Goal: Task Accomplishment & Management: Use online tool/utility

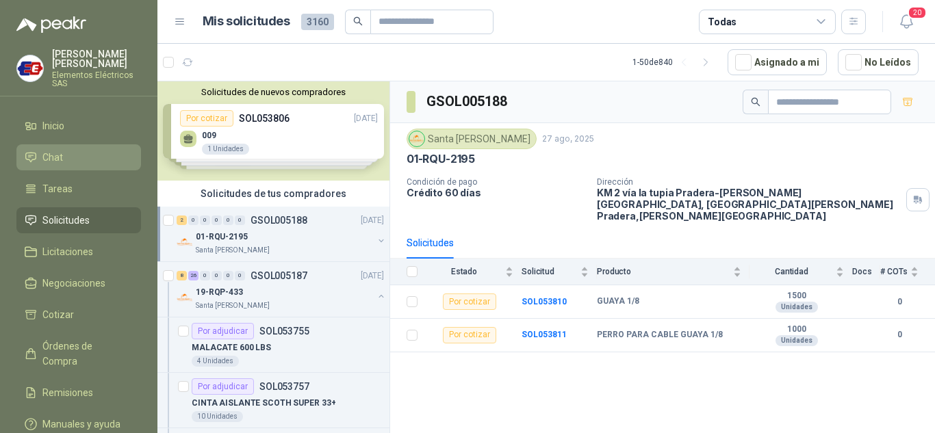
scroll to position [68, 0]
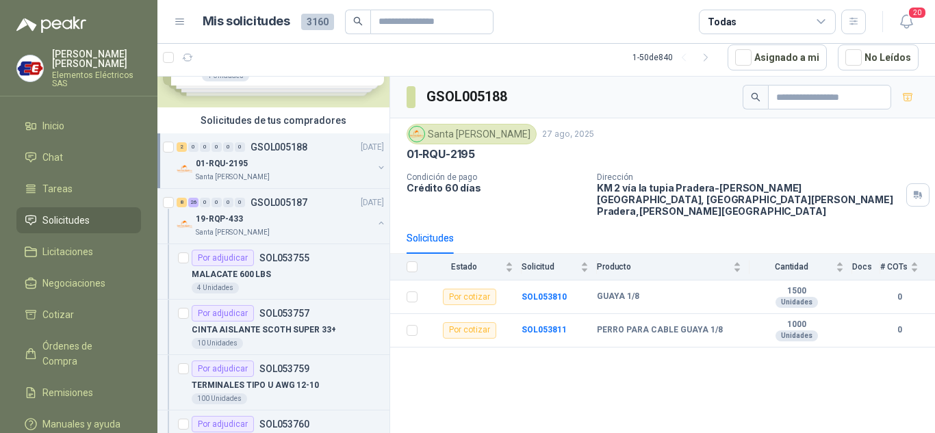
click at [66, 218] on span "Solicitudes" at bounding box center [65, 220] width 47 height 15
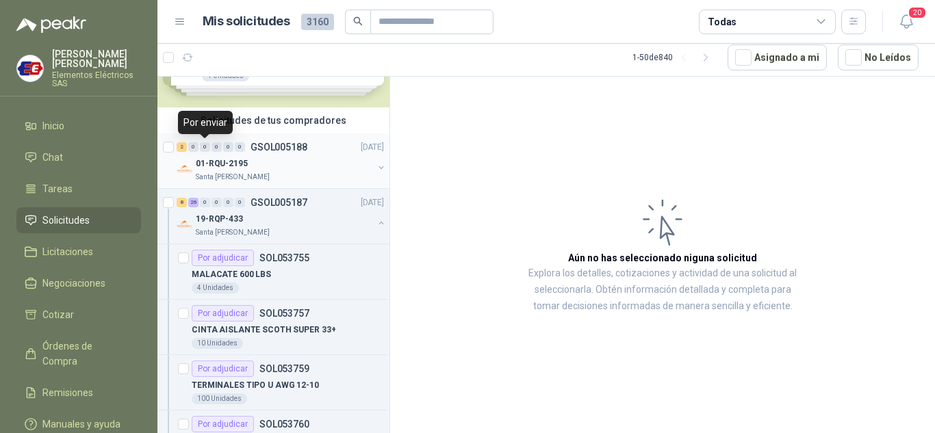
click at [204, 144] on div "0" at bounding box center [205, 147] width 10 height 10
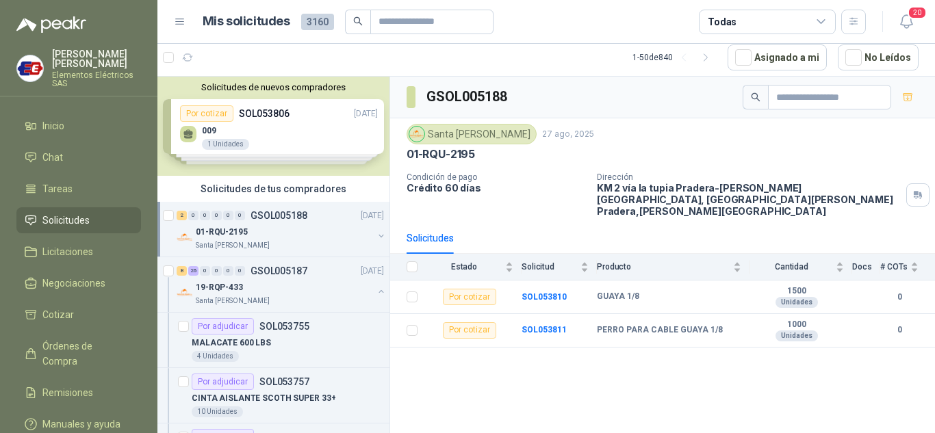
click at [216, 218] on div "0" at bounding box center [216, 216] width 10 height 10
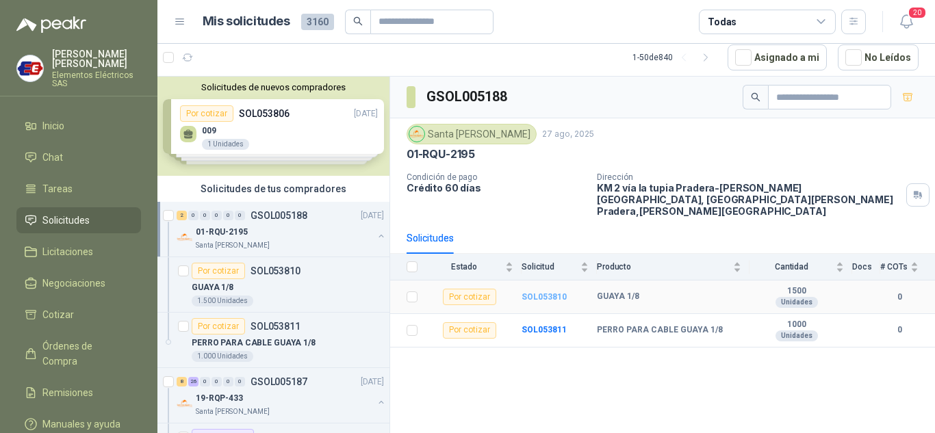
click at [541, 292] on b "SOL053810" at bounding box center [544, 297] width 45 height 10
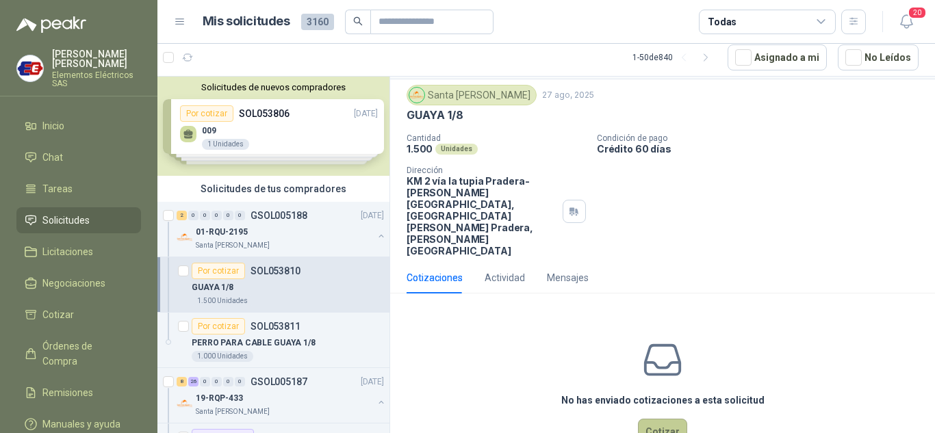
click at [655, 419] on button "Cotizar" at bounding box center [662, 432] width 49 height 26
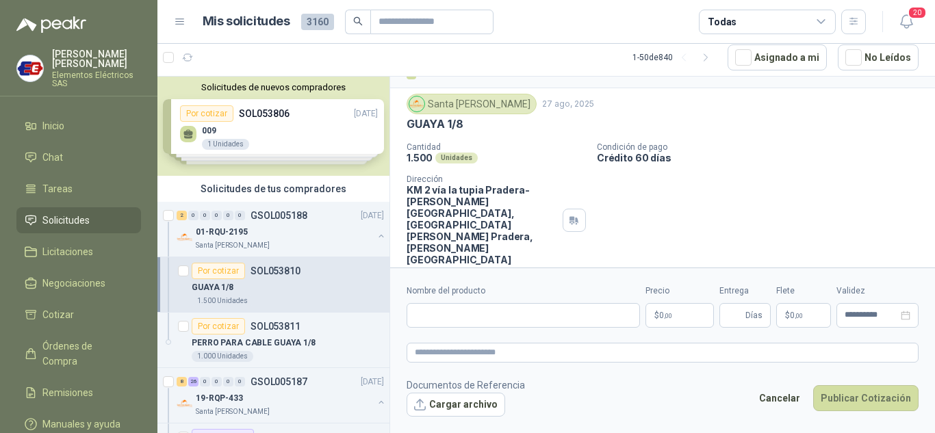
scroll to position [27, 0]
click at [455, 311] on input "Nombre del producto" at bounding box center [523, 315] width 233 height 25
click at [539, 309] on input "**********" at bounding box center [523, 315] width 233 height 25
click at [542, 312] on input "**********" at bounding box center [523, 315] width 233 height 25
type input "**********"
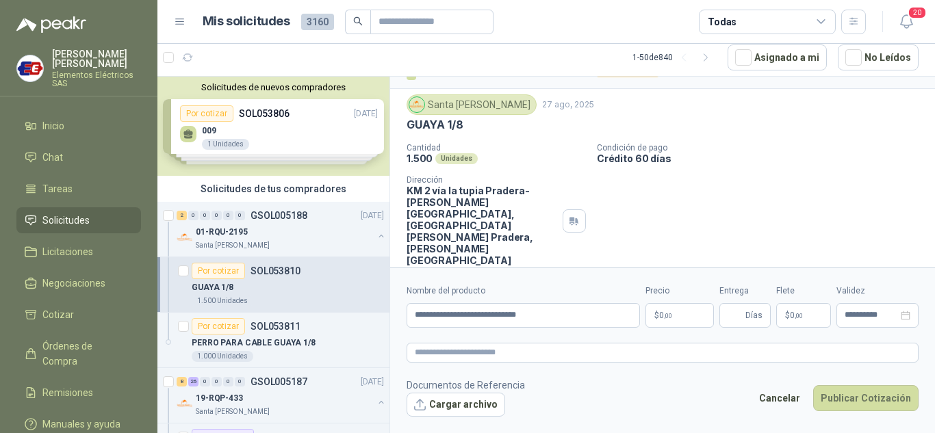
click at [673, 317] on p "$ 0 ,00" at bounding box center [679, 315] width 68 height 25
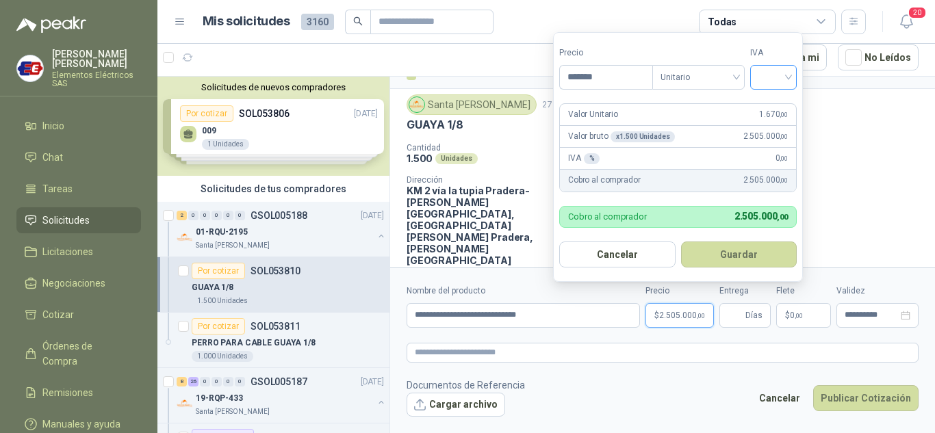
type input "*******"
click at [788, 74] on input "search" at bounding box center [773, 76] width 30 height 21
drag, startPoint x: 773, startPoint y: 107, endPoint x: 751, endPoint y: 233, distance: 127.1
click at [773, 112] on div "19%" at bounding box center [776, 105] width 25 height 15
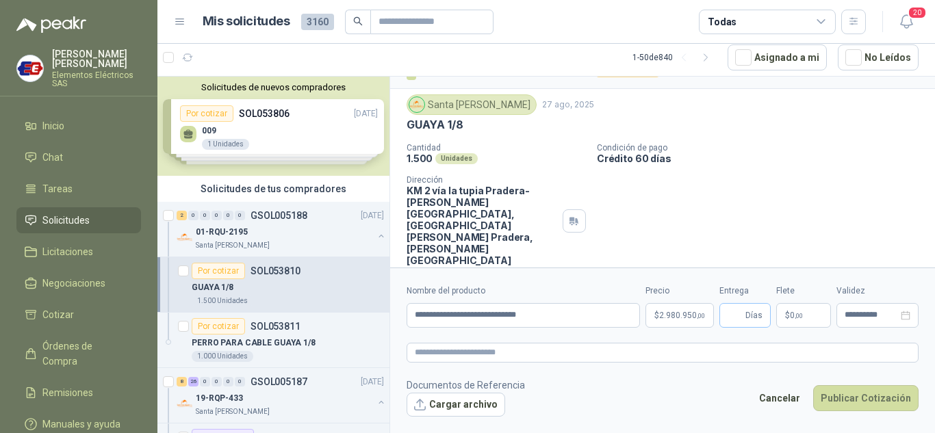
click at [745, 313] on span "Días" at bounding box center [744, 315] width 51 height 25
type input "*"
drag, startPoint x: 805, startPoint y: 216, endPoint x: 799, endPoint y: 327, distance: 111.0
click at [804, 237] on div "GSOL005188 / SOL053810 Por cotizar Santa [PERSON_NAME] [DATE] GUAYA 1/8 Cantida…" at bounding box center [662, 182] width 545 height 264
click at [797, 320] on p "$ 0 ,00" at bounding box center [803, 315] width 55 height 25
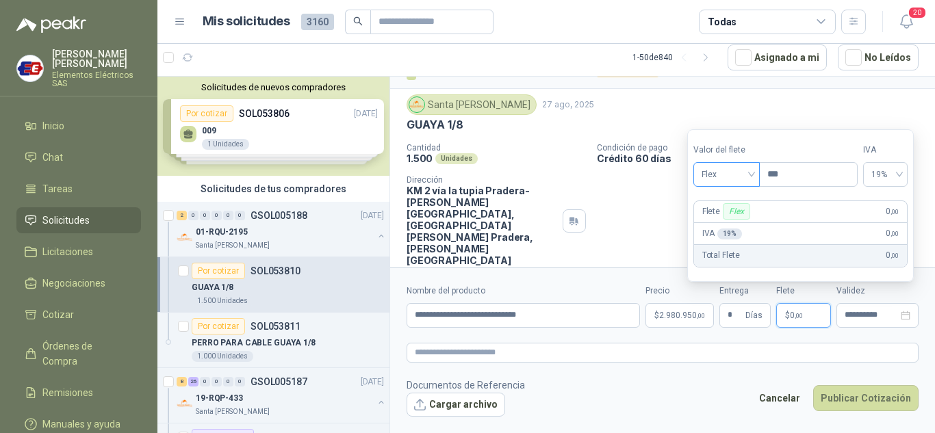
click at [749, 177] on span "Flex" at bounding box center [727, 174] width 50 height 21
click at [720, 221] on div "Incluido" at bounding box center [727, 225] width 47 height 15
click at [842, 396] on button "Publicar Cotización" at bounding box center [865, 398] width 105 height 26
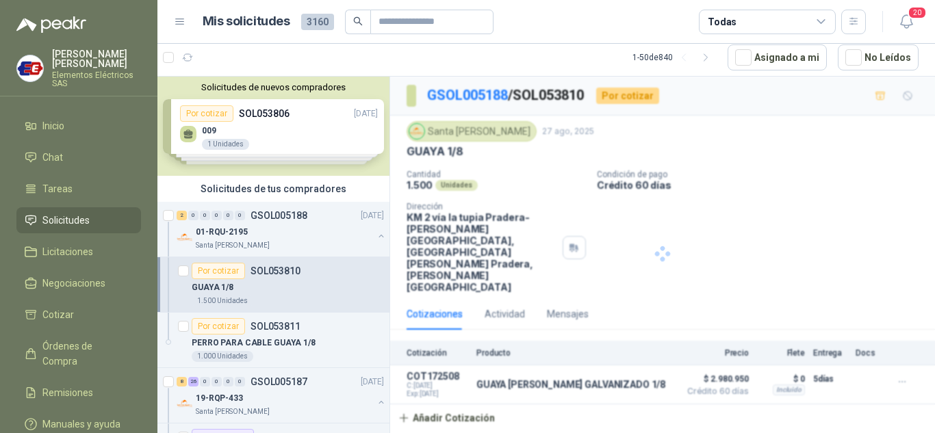
scroll to position [0, 0]
click at [229, 338] on p "PERRO PARA CABLE GUAYA 1/8" at bounding box center [254, 343] width 124 height 13
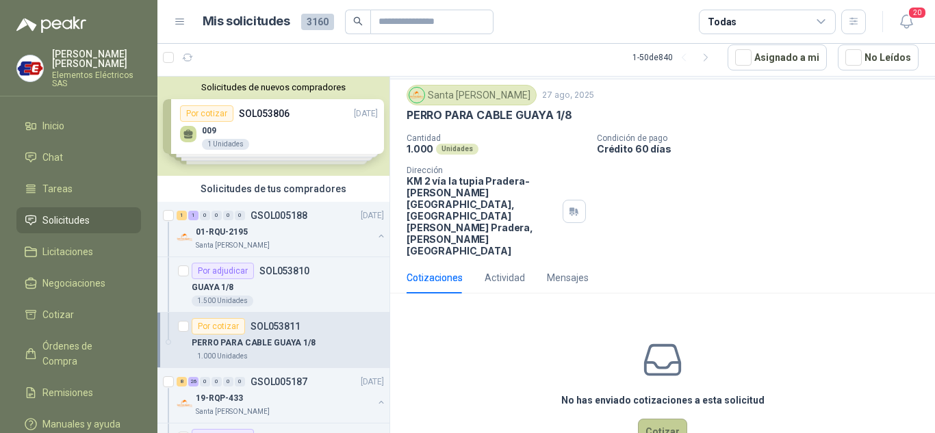
click at [660, 419] on button "Cotizar" at bounding box center [662, 432] width 49 height 26
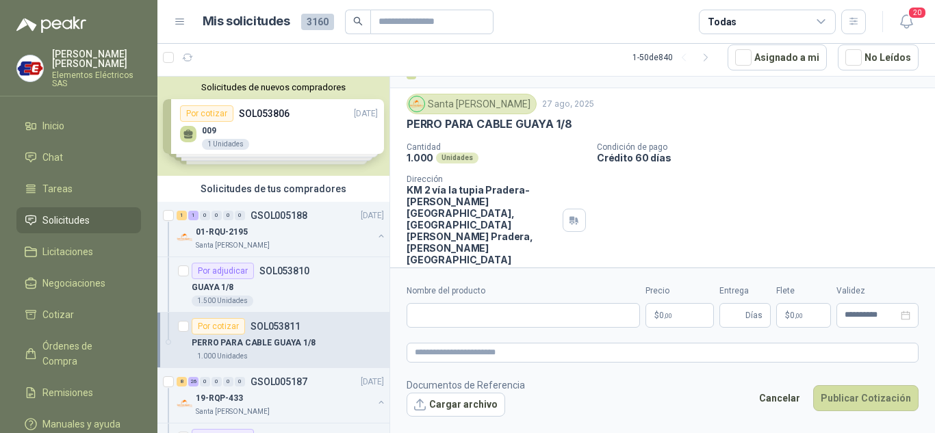
scroll to position [27, 0]
click at [472, 318] on input "Nombre del producto" at bounding box center [523, 315] width 233 height 25
type input "**********"
click at [679, 317] on p "$ 0 ,00" at bounding box center [679, 315] width 68 height 25
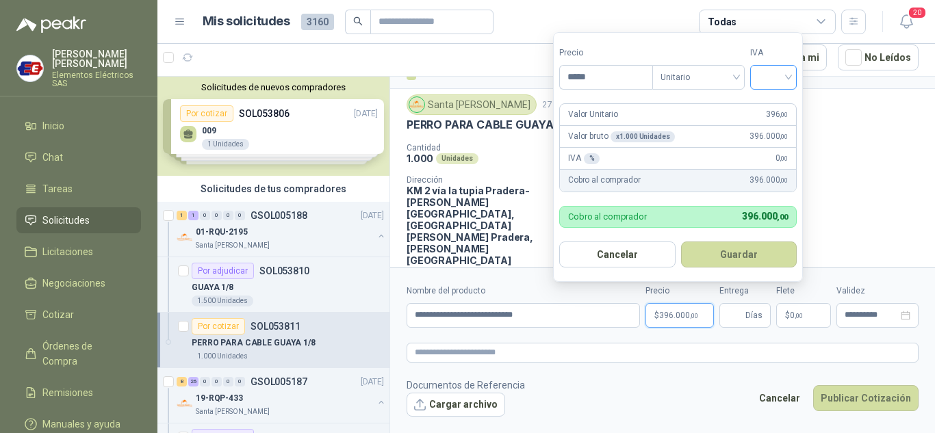
type input "*****"
click at [782, 74] on input "search" at bounding box center [773, 76] width 30 height 21
drag, startPoint x: 773, startPoint y: 102, endPoint x: 771, endPoint y: 246, distance: 144.4
click at [769, 121] on div "19% 5% 0%" at bounding box center [777, 127] width 42 height 66
click at [752, 319] on span "Días" at bounding box center [753, 315] width 17 height 23
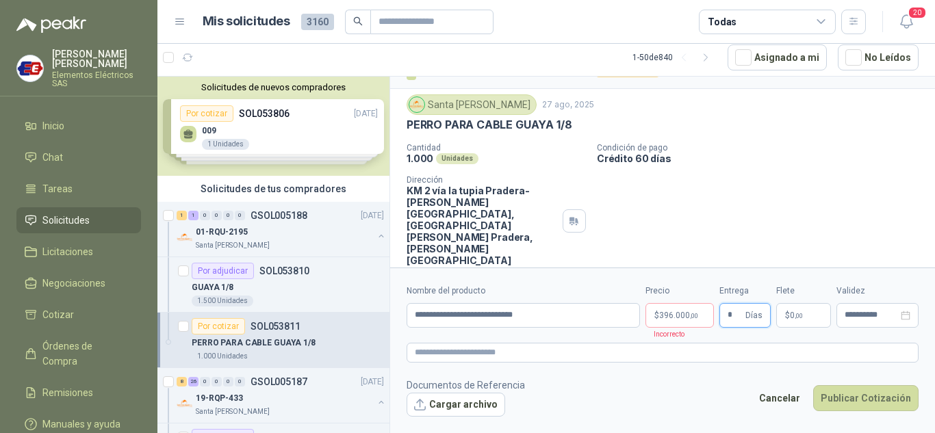
type input "*"
click at [793, 311] on span "0 ,00" at bounding box center [796, 315] width 13 height 8
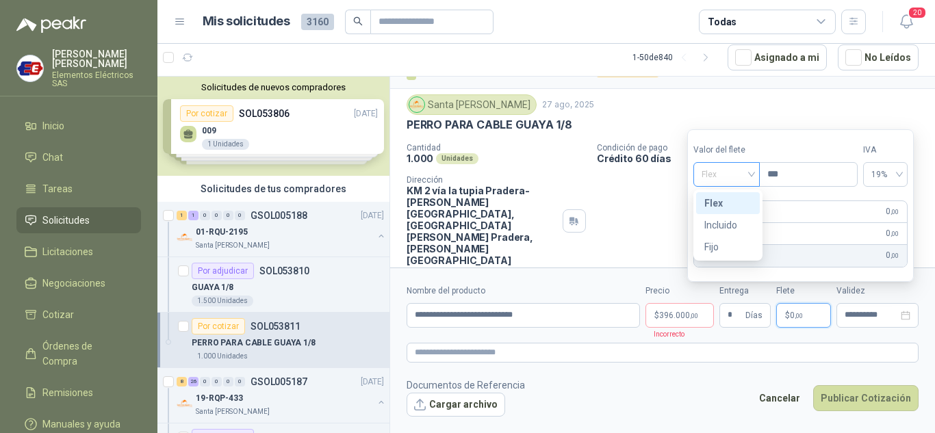
drag, startPoint x: 743, startPoint y: 166, endPoint x: 742, endPoint y: 218, distance: 51.3
click at [743, 167] on span "Flex" at bounding box center [727, 174] width 50 height 21
drag, startPoint x: 728, startPoint y: 222, endPoint x: 722, endPoint y: 255, distance: 34.0
click at [728, 232] on div "Incluido" at bounding box center [727, 225] width 47 height 15
click at [676, 313] on span "396.000 ,00" at bounding box center [678, 315] width 39 height 8
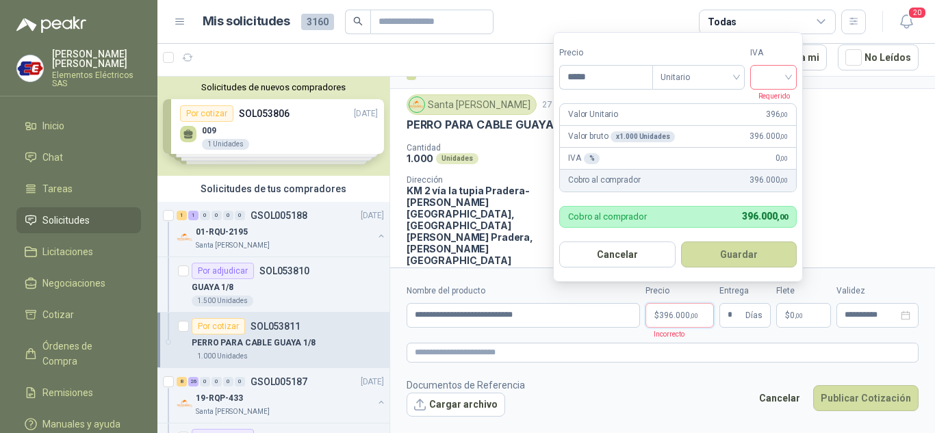
click at [786, 84] on input "search" at bounding box center [773, 76] width 30 height 21
drag, startPoint x: 775, startPoint y: 105, endPoint x: 777, endPoint y: 113, distance: 8.3
click at [776, 110] on div "19%" at bounding box center [776, 105] width 25 height 15
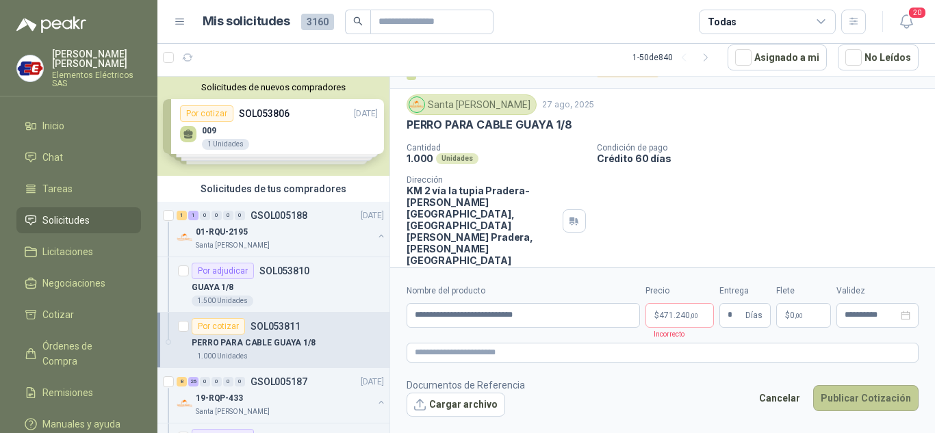
click at [858, 400] on button "Publicar Cotización" at bounding box center [865, 398] width 105 height 26
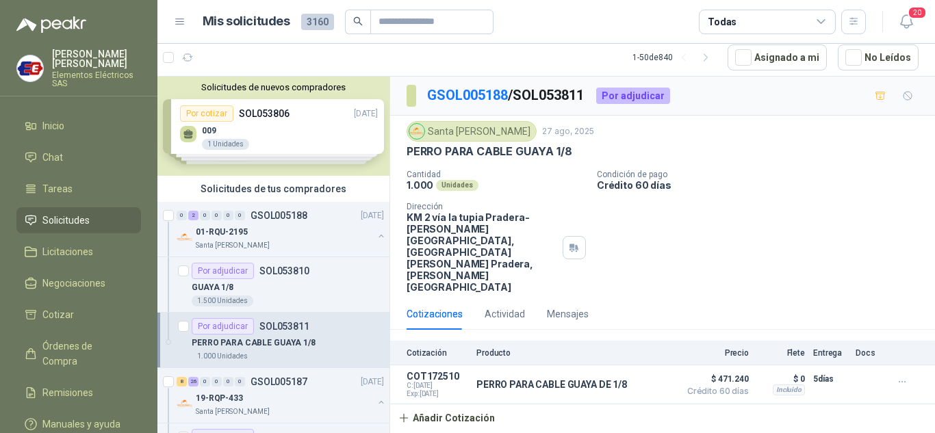
scroll to position [0, 0]
